Goal: Transaction & Acquisition: Purchase product/service

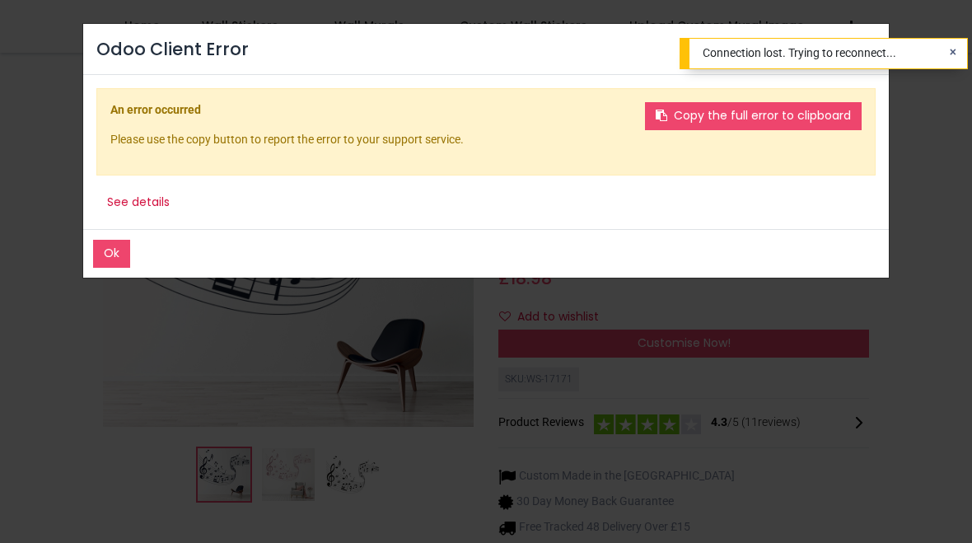
scroll to position [235, 0]
click at [111, 252] on button "Ok" at bounding box center [111, 254] width 37 height 28
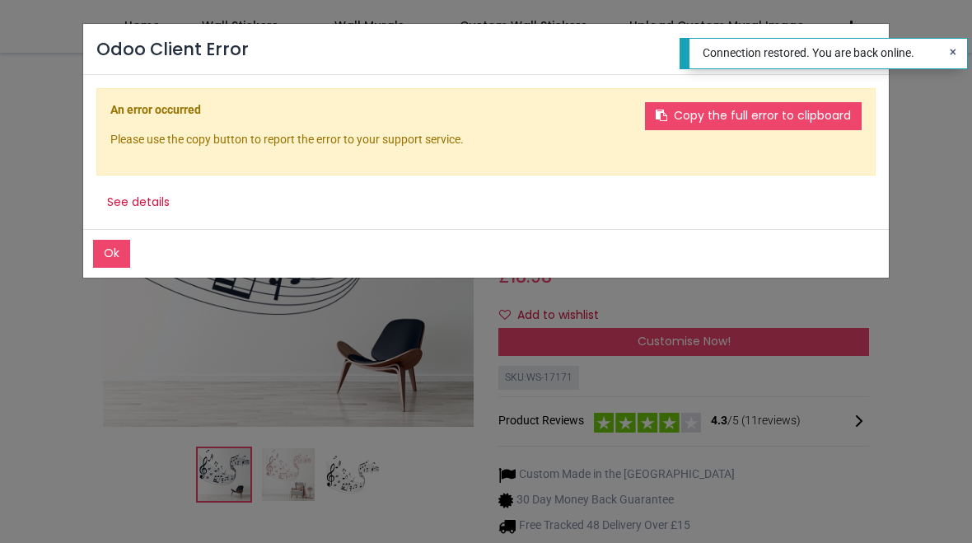
click at [120, 254] on button "Ok" at bounding box center [111, 254] width 37 height 28
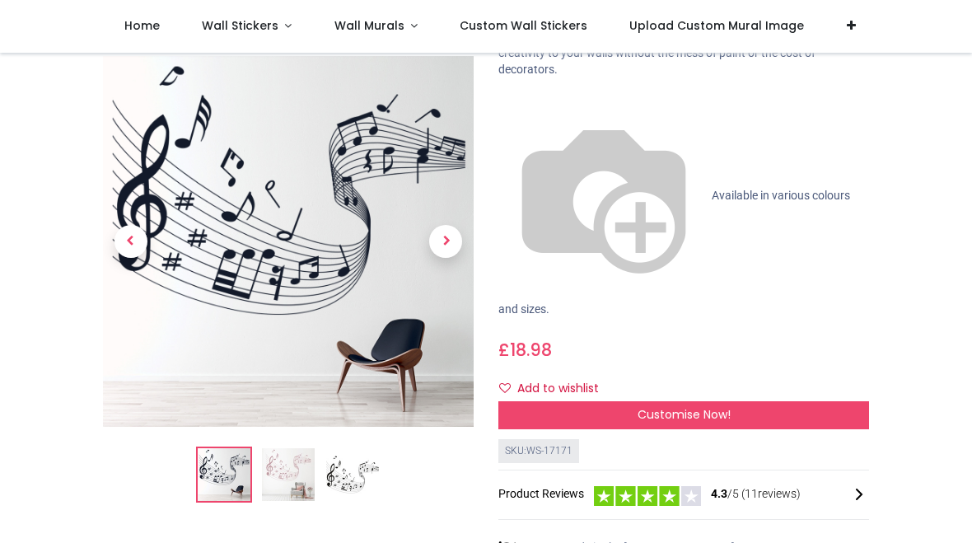
scroll to position [161, 0]
click at [287, 450] on img at bounding box center [288, 475] width 53 height 53
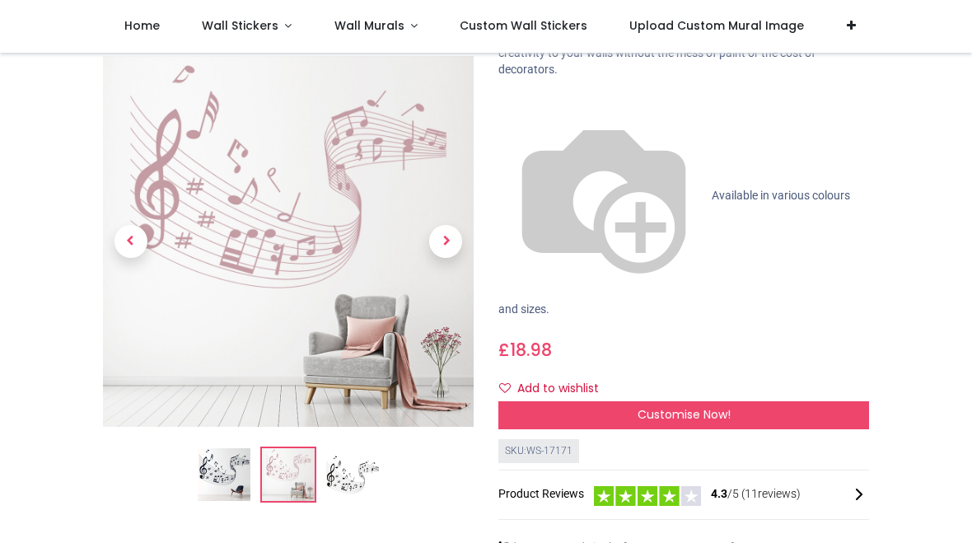
click at [371, 449] on img at bounding box center [352, 475] width 53 height 53
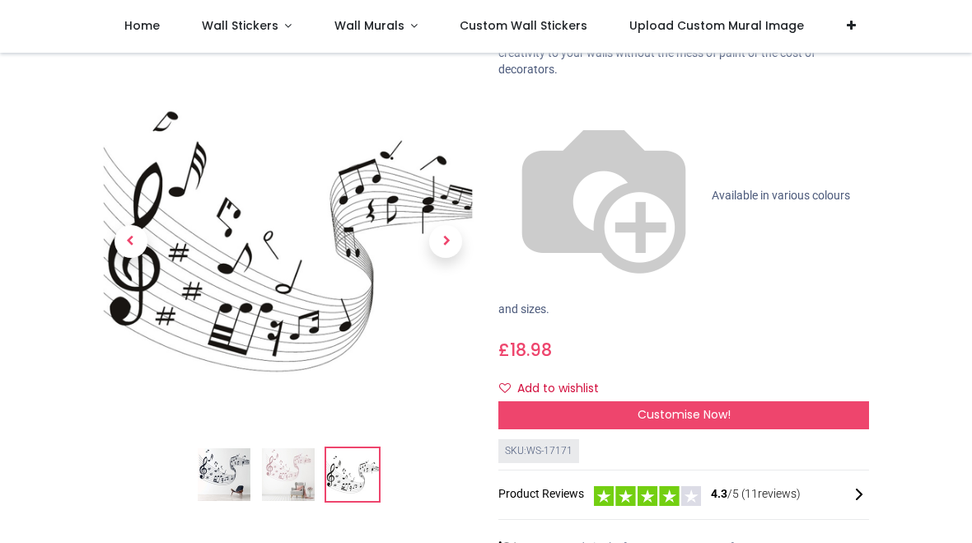
click at [226, 460] on img at bounding box center [224, 475] width 53 height 53
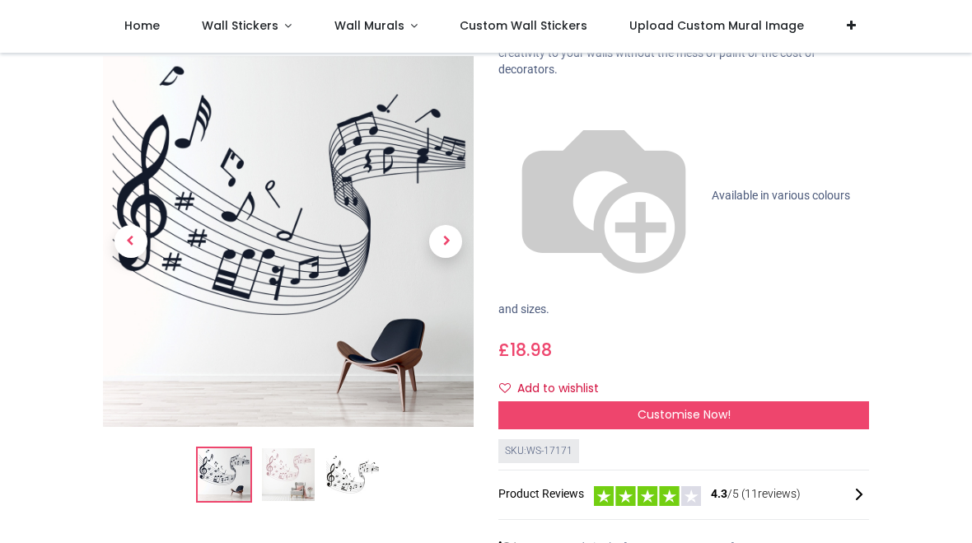
click at [366, 449] on img at bounding box center [352, 475] width 53 height 53
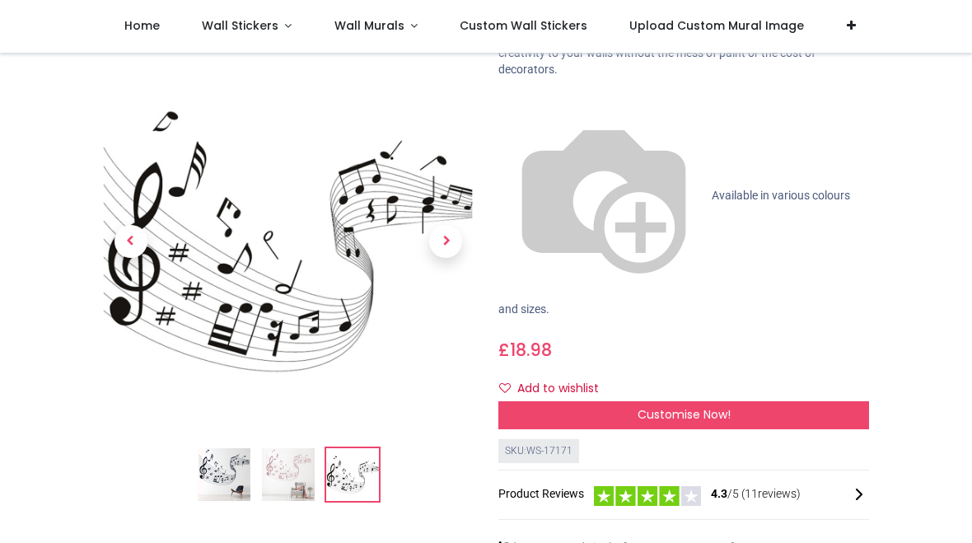
click at [657, 406] on span "Customise Now!" at bounding box center [683, 414] width 93 height 16
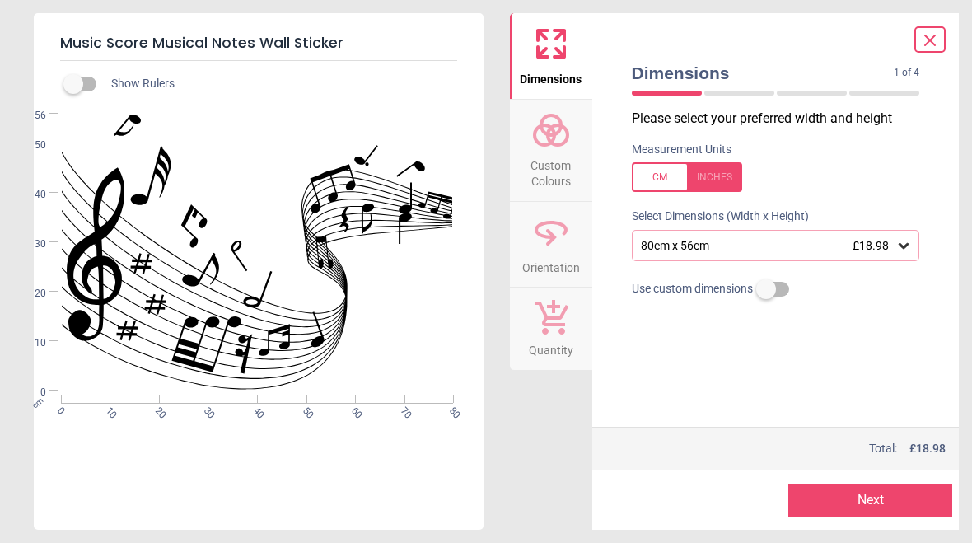
click at [901, 245] on icon at bounding box center [904, 246] width 10 height 6
